Goal: Find specific page/section: Find specific page/section

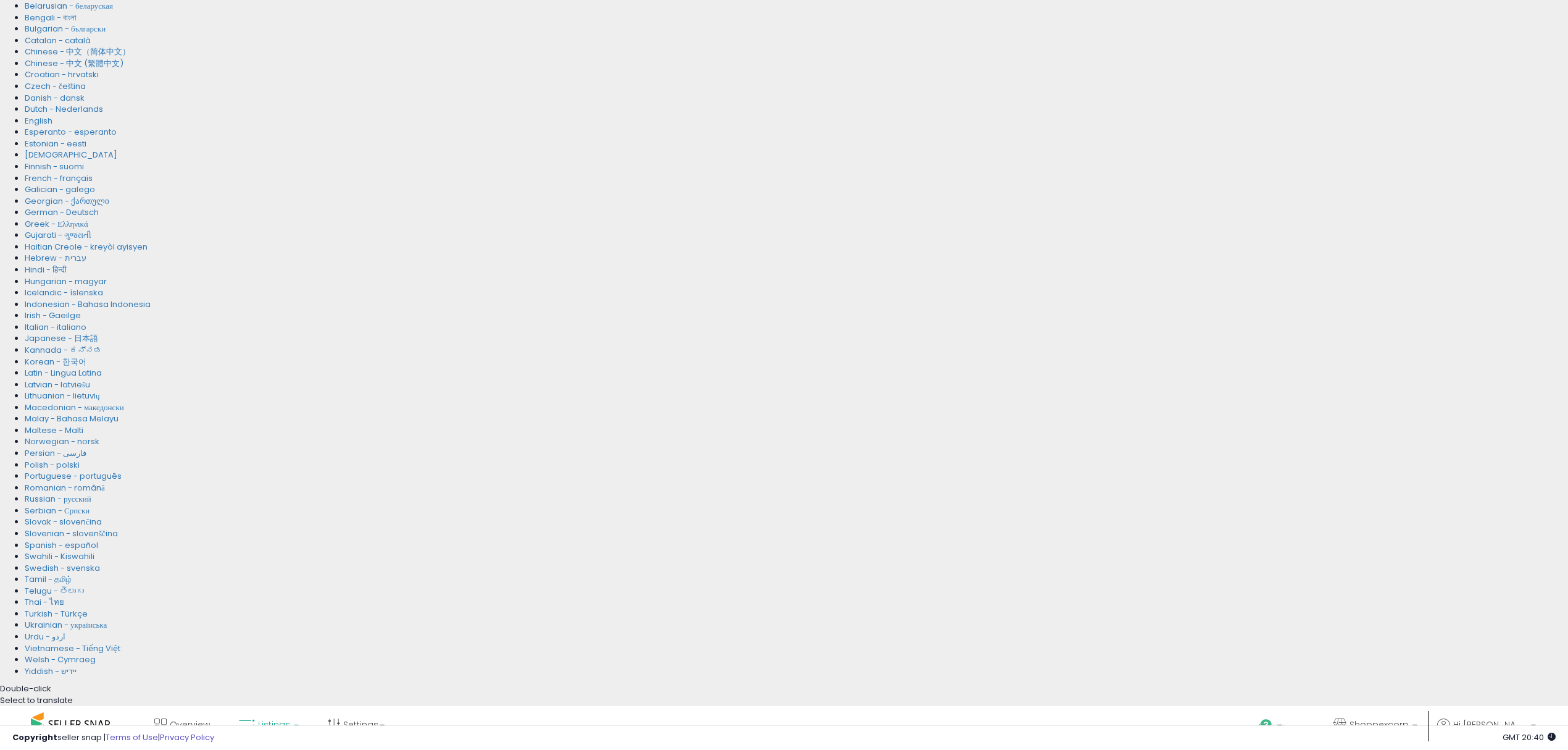
scroll to position [284, 0]
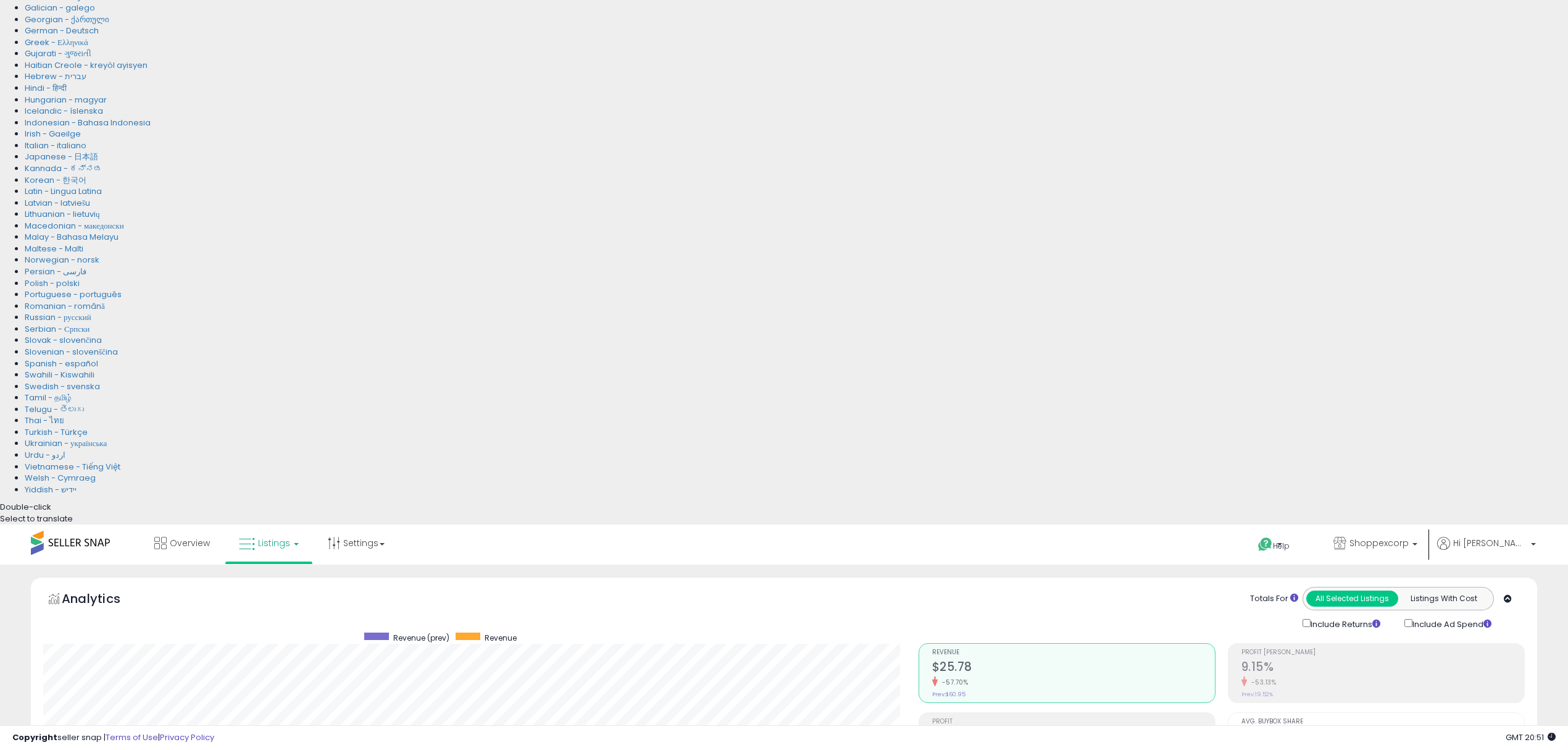
drag, startPoint x: 176, startPoint y: 278, endPoint x: 96, endPoint y: 272, distance: 80.2
paste input "text"
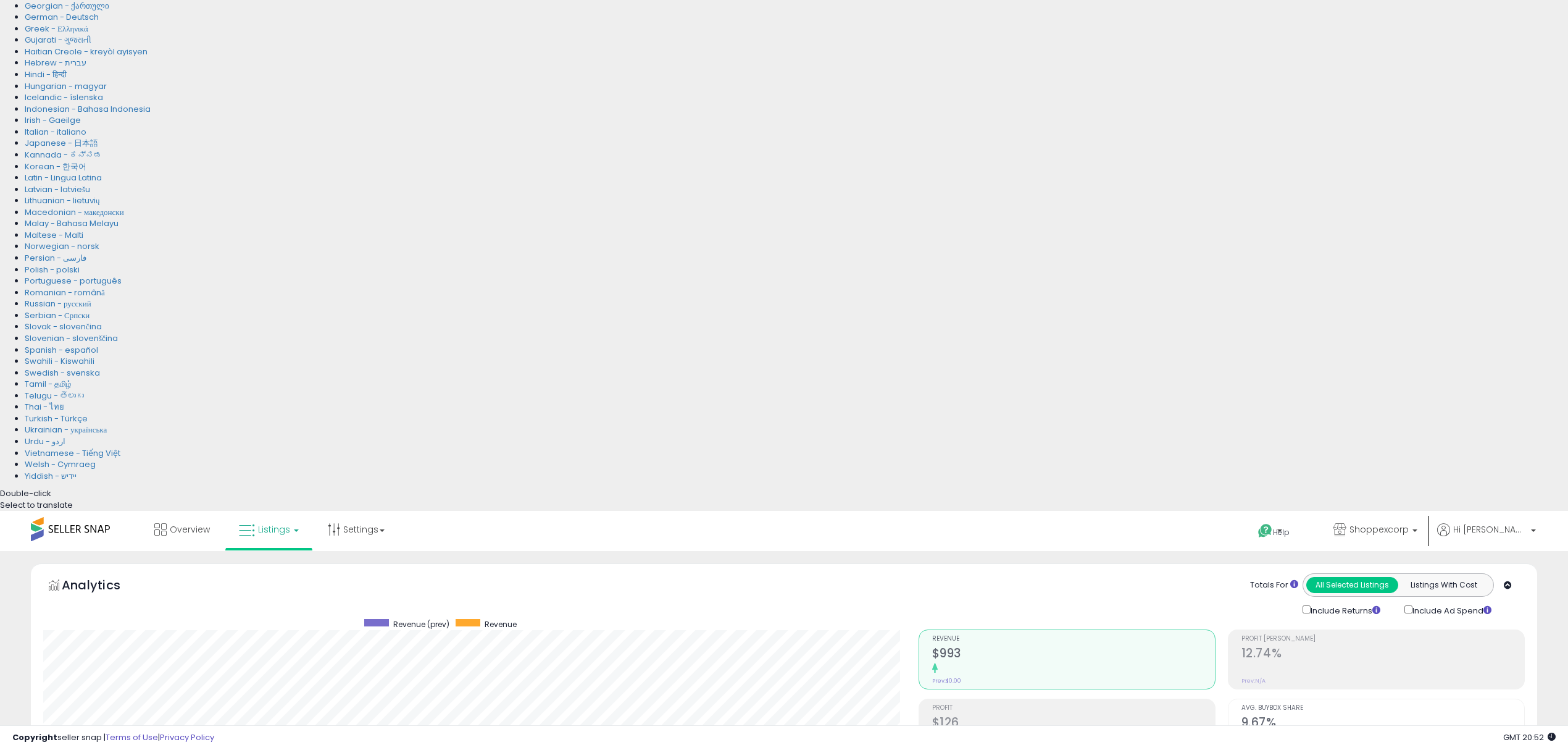
scroll to position [252, 874]
drag, startPoint x: 186, startPoint y: 265, endPoint x: 0, endPoint y: 236, distance: 188.2
paste input "text"
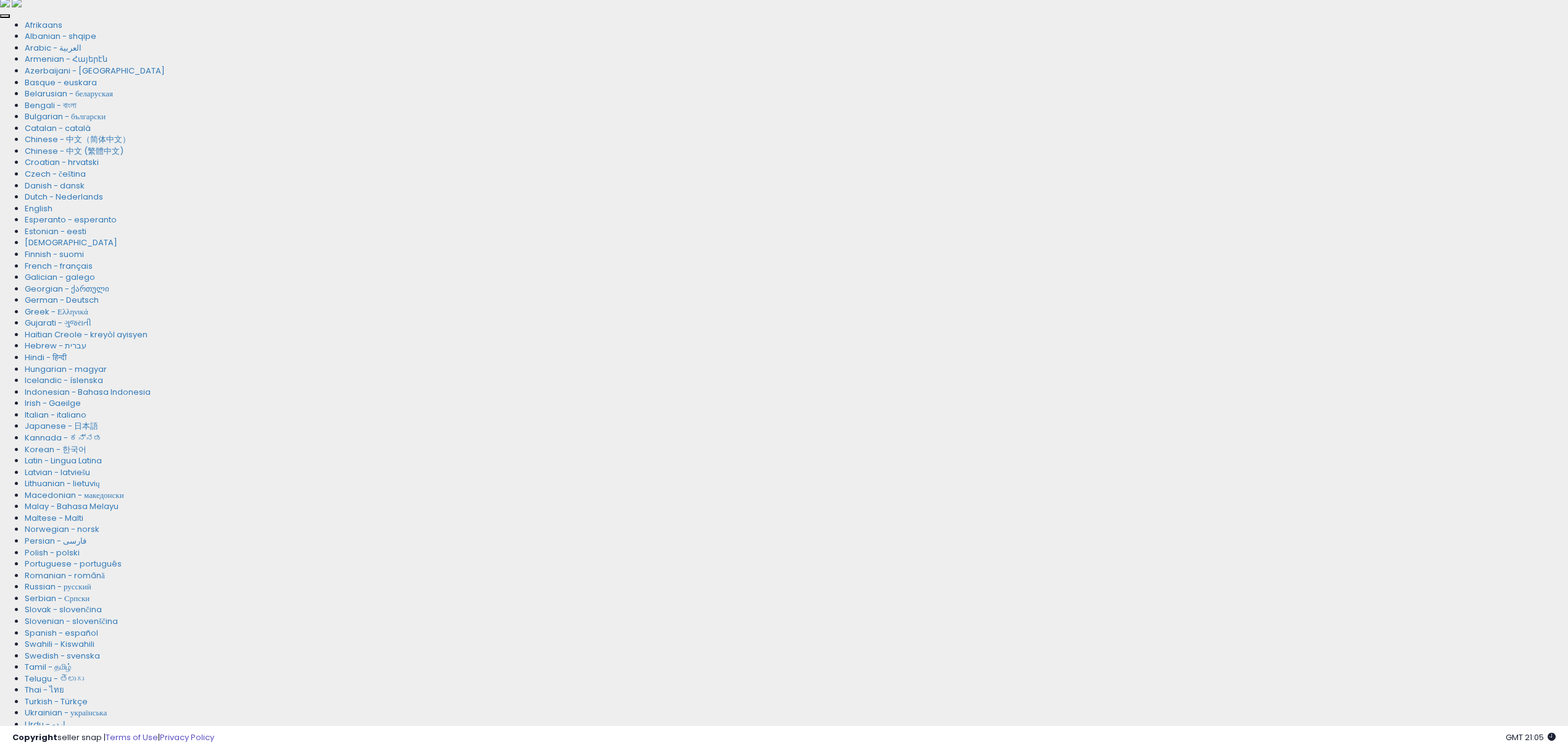
paste input "**"
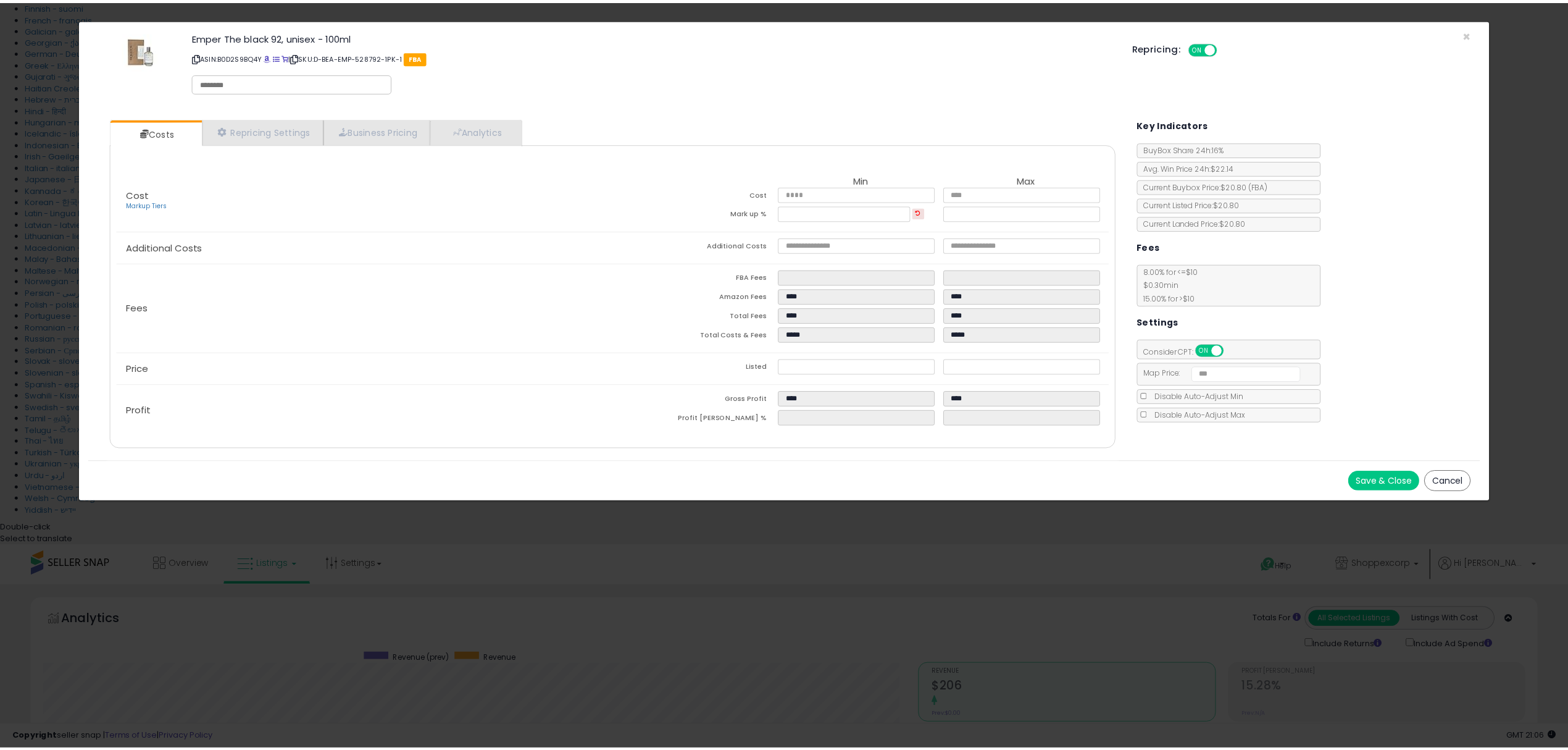
scroll to position [252, 882]
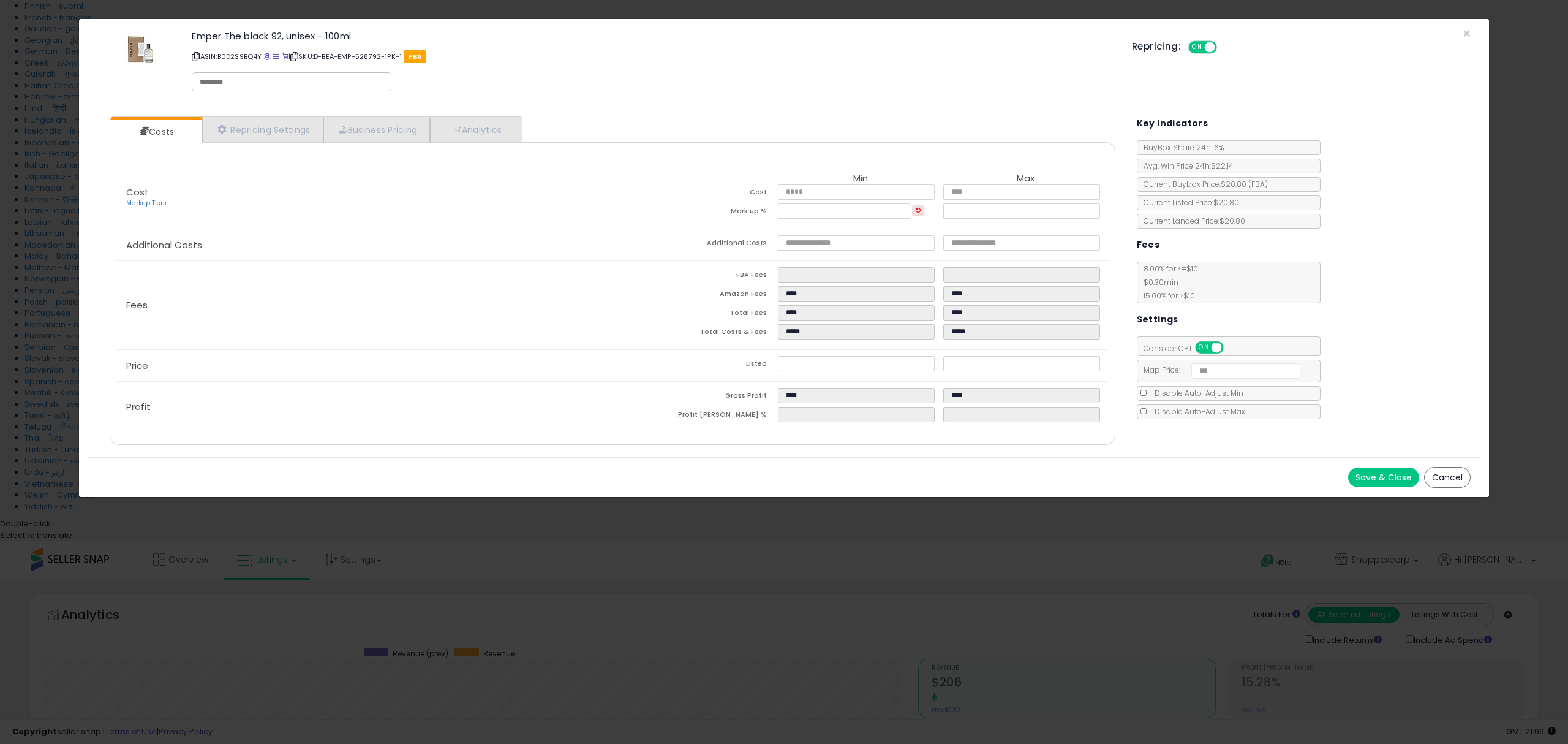
click at [760, 538] on div "× Close Emper The black 92, unisex - 100ml ASIN: B0D2S9BQ4Y | SKU: D-BEA-EMP-52…" at bounding box center [784, 372] width 1568 height 744
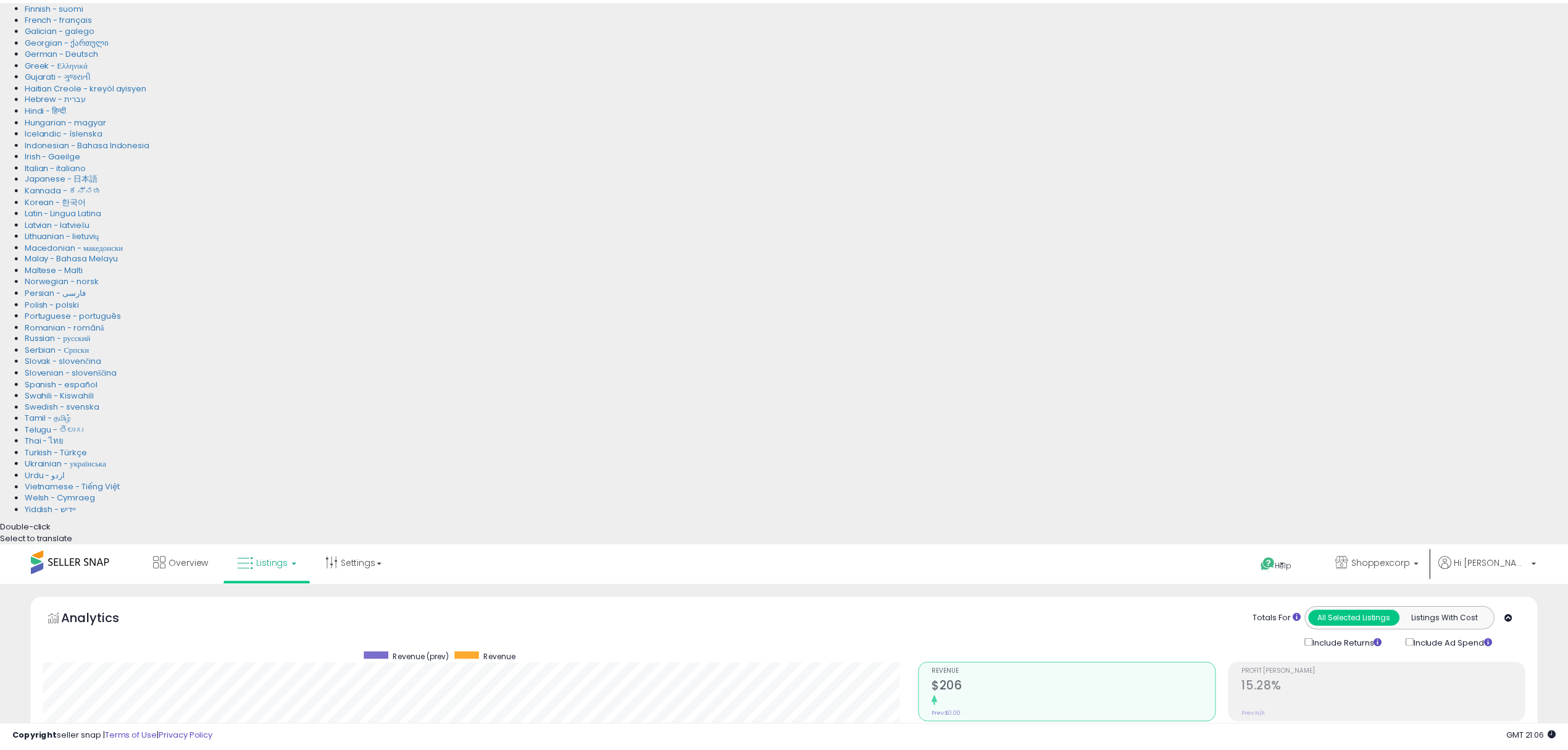
scroll to position [617381, 616388]
drag, startPoint x: 169, startPoint y: 290, endPoint x: 0, endPoint y: 254, distance: 172.8
paste input "text"
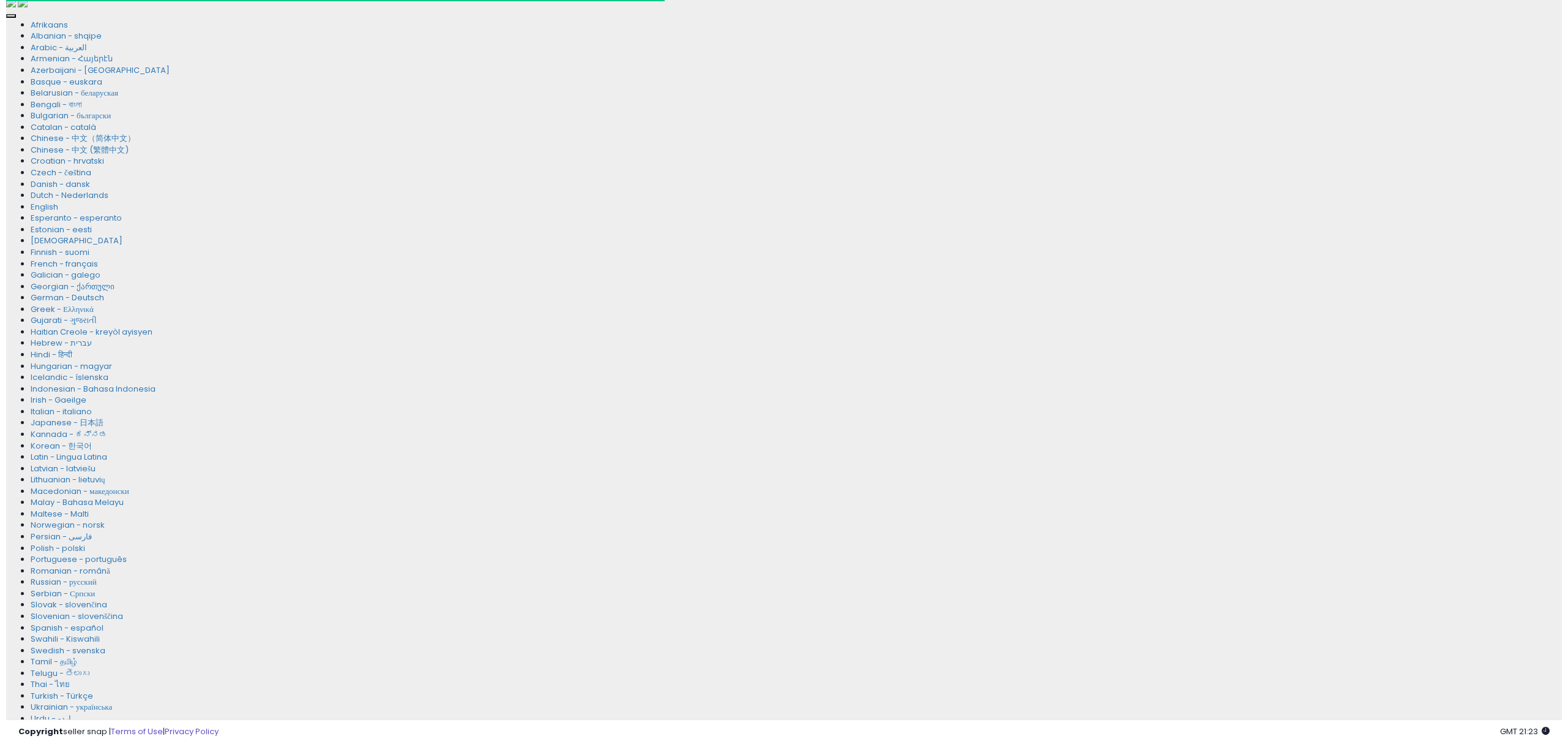
scroll to position [250, 868]
drag, startPoint x: 163, startPoint y: 537, endPoint x: 0, endPoint y: 506, distance: 165.9
paste input "text"
drag, startPoint x: 140, startPoint y: 538, endPoint x: 0, endPoint y: 491, distance: 147.7
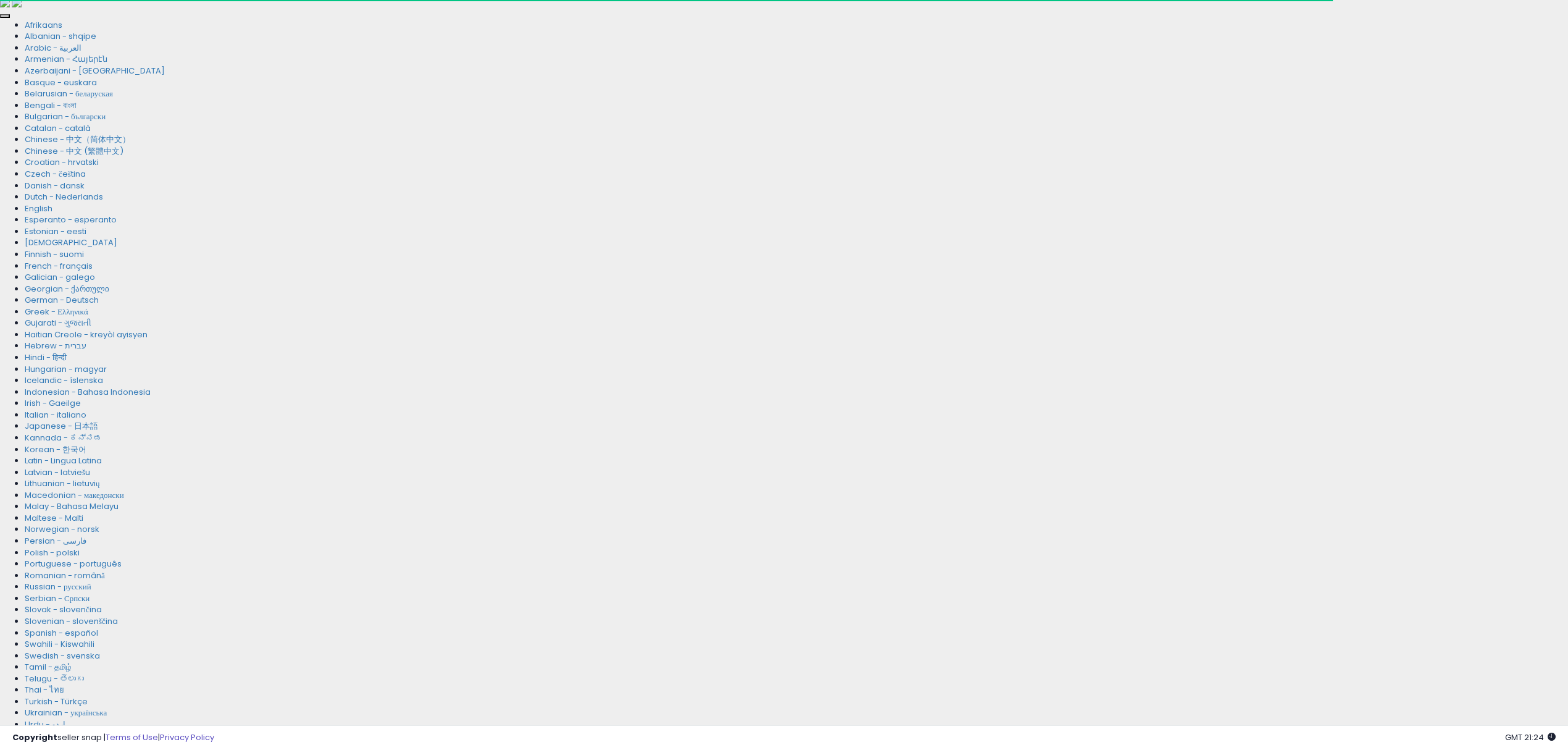
paste input "text"
drag, startPoint x: 178, startPoint y: 545, endPoint x: 0, endPoint y: 475, distance: 191.3
paste input "text"
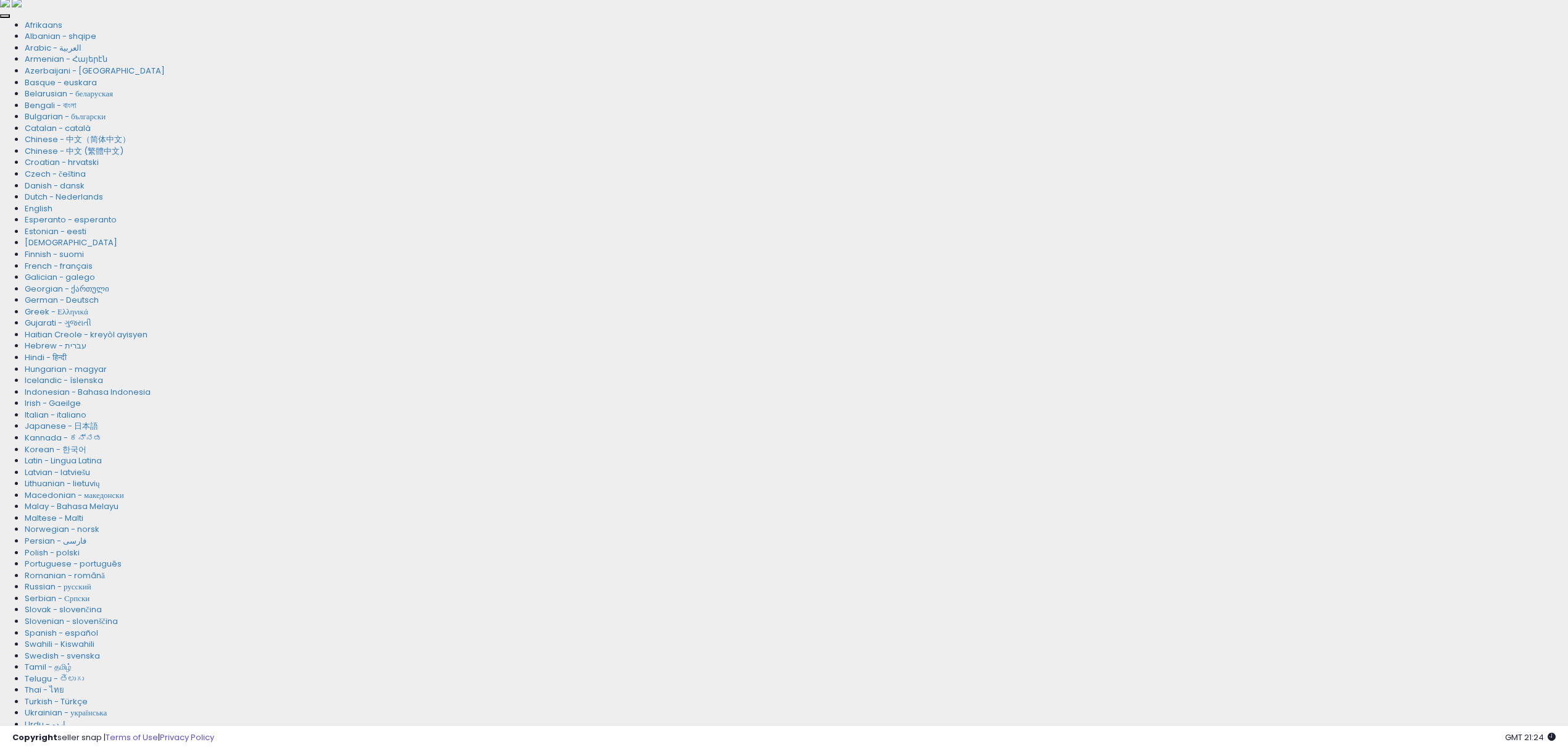
type input "**********"
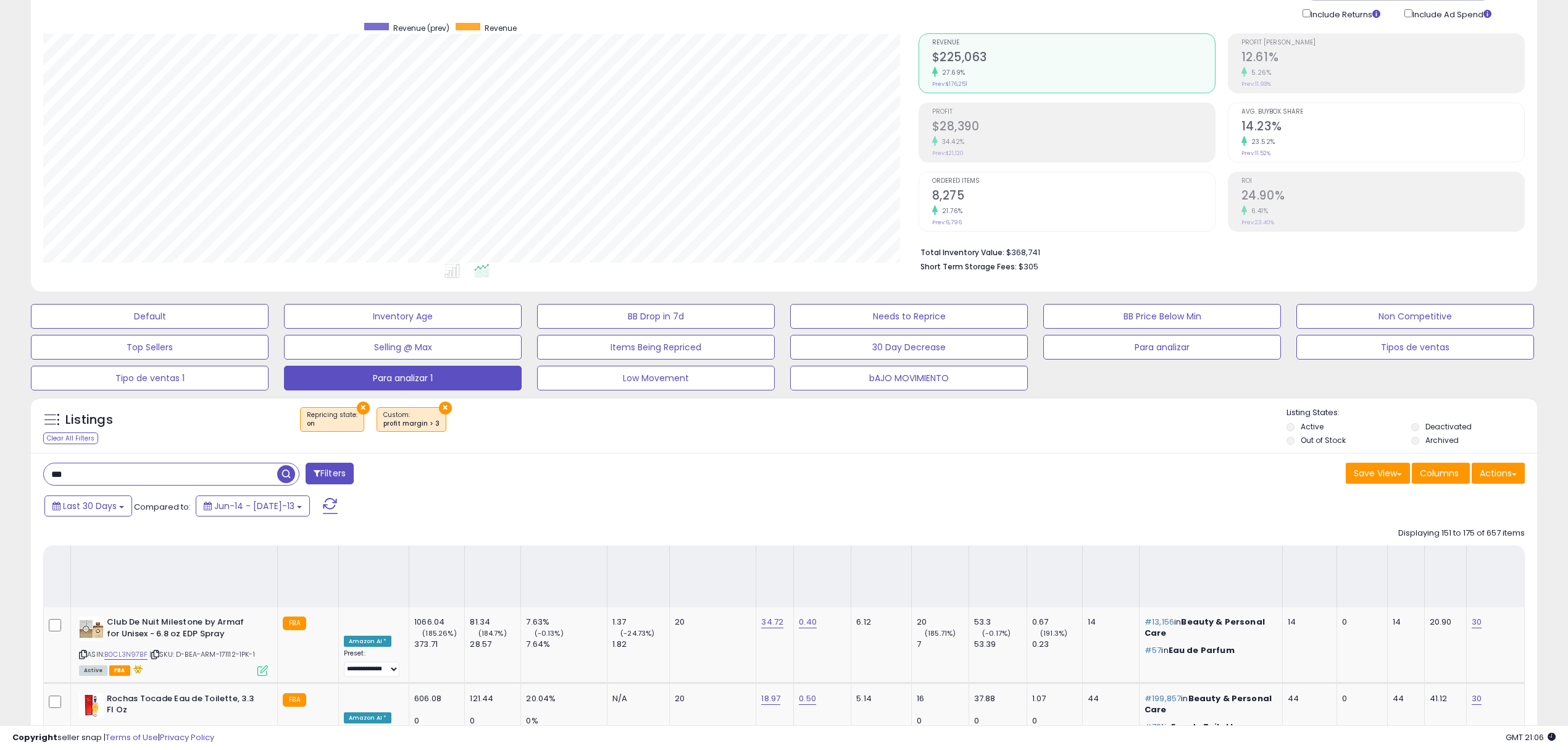
scroll to position [252, 874]
